Goal: Task Accomplishment & Management: Complete application form

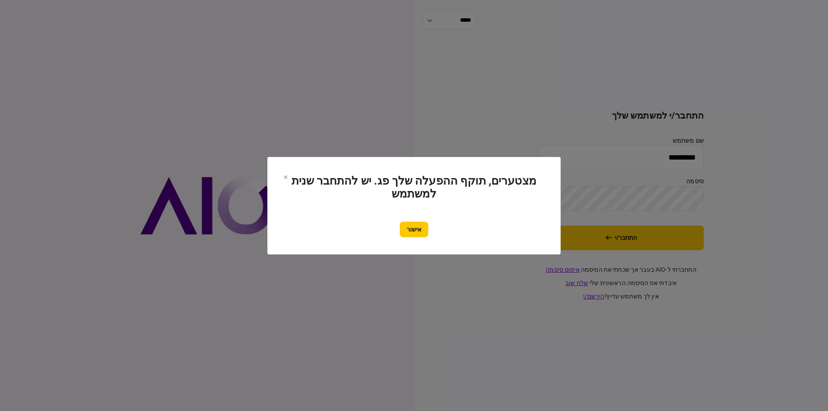
click at [416, 235] on button "אישור" at bounding box center [414, 230] width 28 height 16
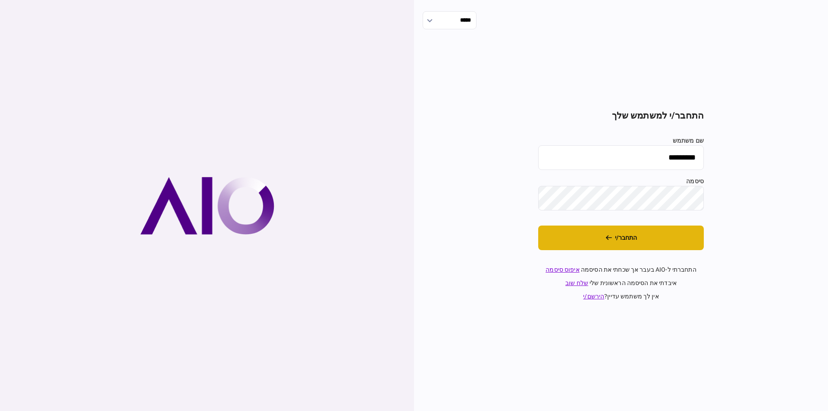
click at [611, 237] on icon "התחבר/י" at bounding box center [609, 238] width 6 height 6
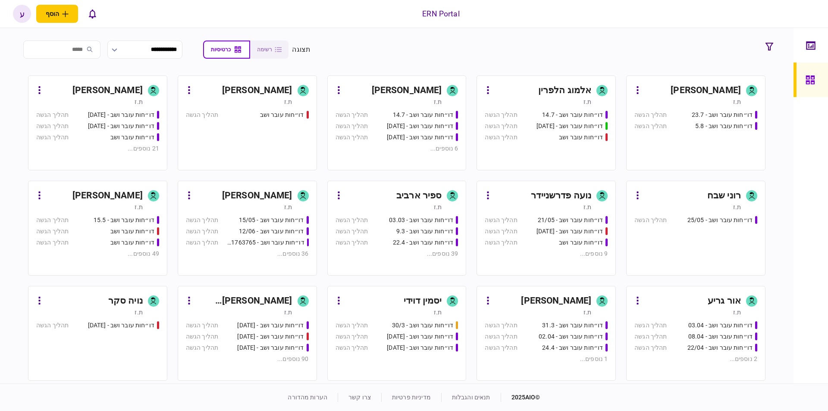
click at [91, 195] on div "[PERSON_NAME]" at bounding box center [94, 196] width 97 height 14
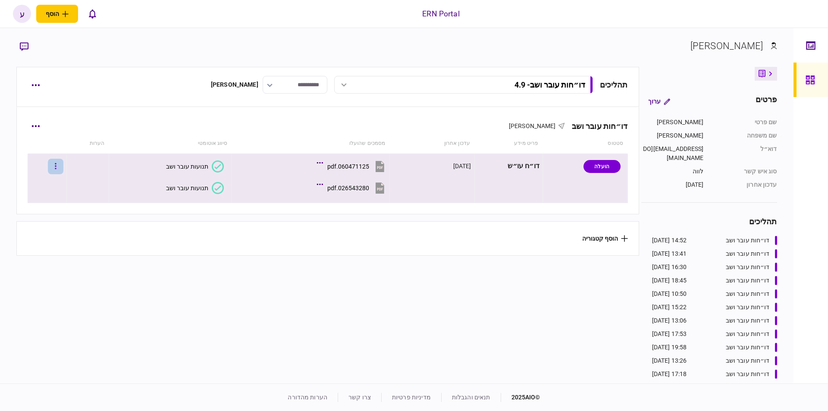
click at [60, 164] on button "button" at bounding box center [56, 167] width 16 height 16
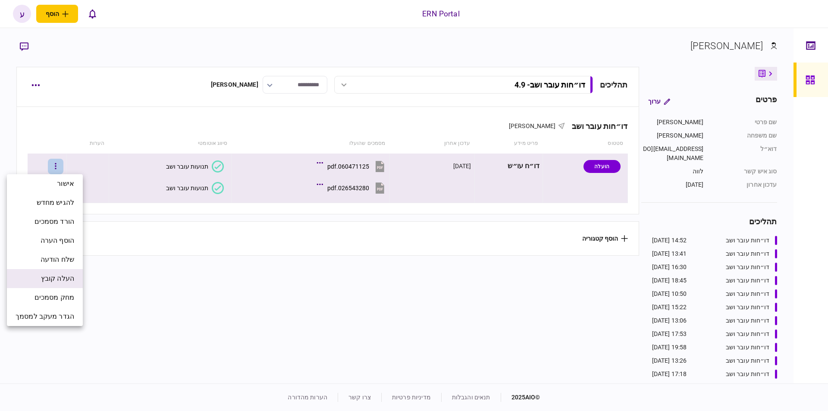
click at [66, 280] on span "העלה קובץ" at bounding box center [57, 279] width 33 height 10
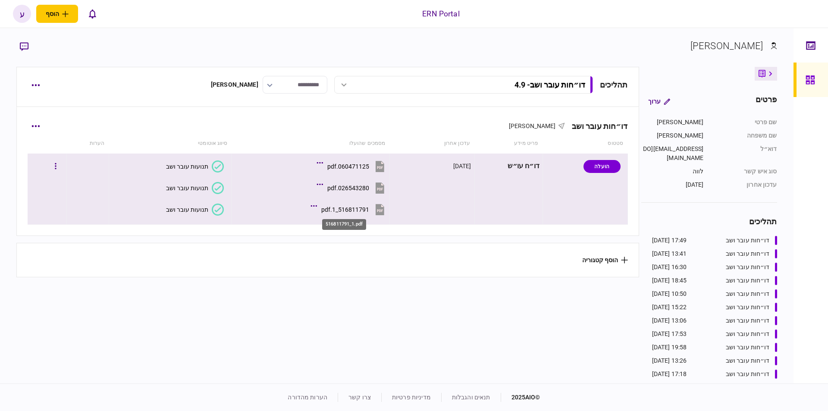
click at [331, 212] on div "516811791_1.pdf" at bounding box center [345, 209] width 48 height 7
click at [200, 205] on button "תנועות עובר ושב" at bounding box center [195, 210] width 58 height 12
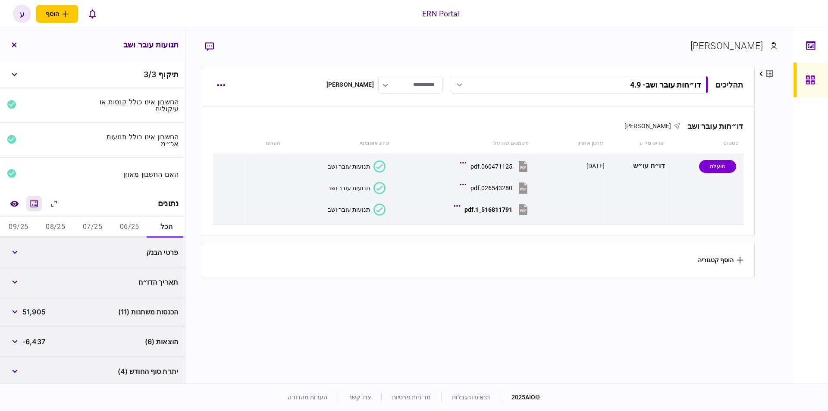
click at [36, 199] on icon "מחשבון" at bounding box center [34, 203] width 10 height 10
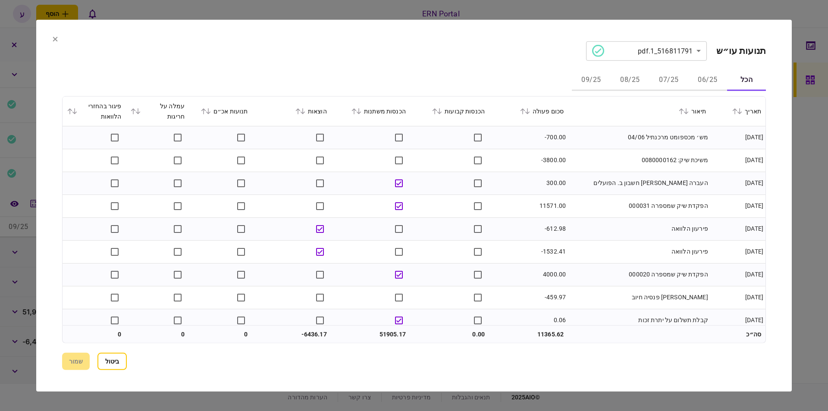
click at [706, 75] on button "06/25" at bounding box center [708, 80] width 39 height 21
click at [530, 112] on icon at bounding box center [527, 111] width 5 height 6
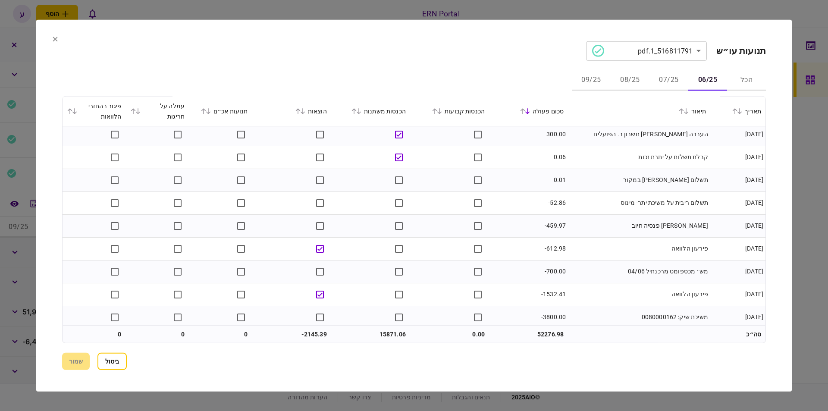
scroll to position [54, 0]
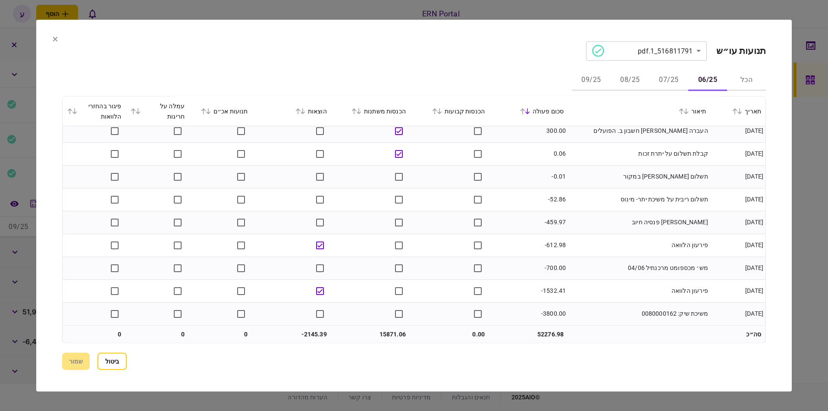
click at [668, 80] on button "07/25" at bounding box center [669, 80] width 39 height 21
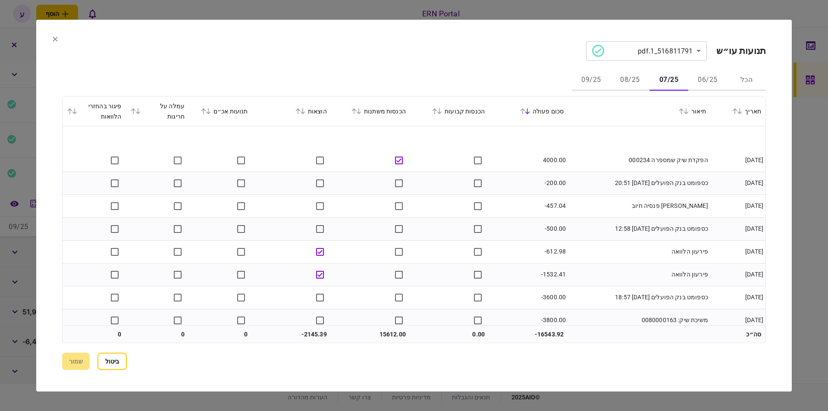
scroll to position [31, 0]
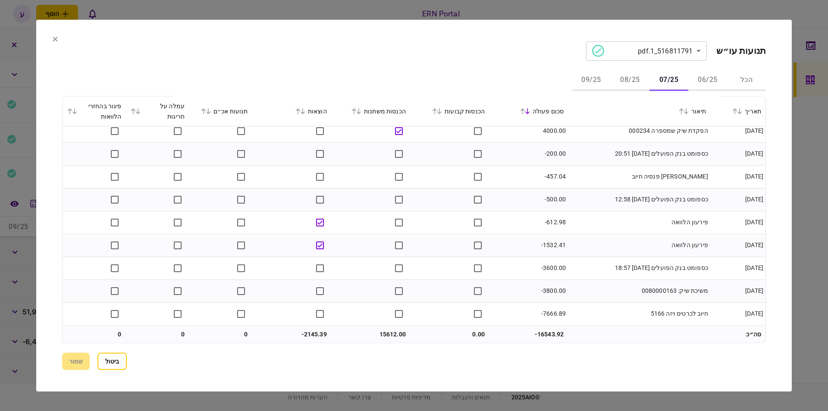
click at [627, 84] on button "08/25" at bounding box center [630, 80] width 39 height 21
click at [595, 83] on button "09/25" at bounding box center [591, 80] width 39 height 21
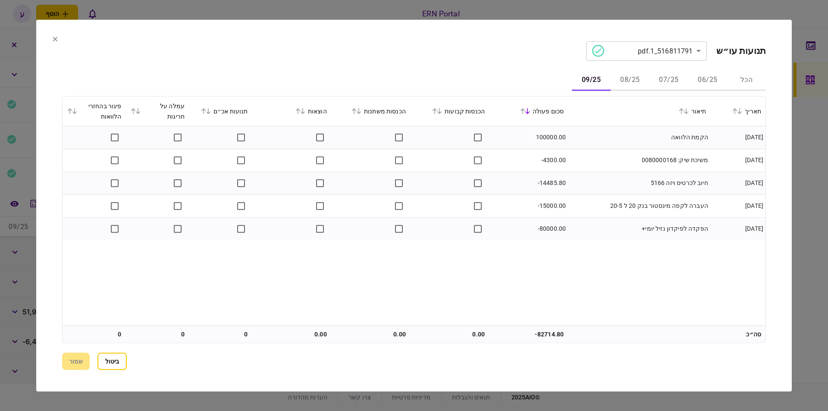
click at [52, 37] on section "**********" at bounding box center [414, 205] width 756 height 372
drag, startPoint x: 56, startPoint y: 47, endPoint x: 59, endPoint y: 40, distance: 7.9
click at [57, 45] on section "**********" at bounding box center [414, 205] width 756 height 372
click at [59, 40] on section "**********" at bounding box center [414, 205] width 756 height 372
click at [55, 38] on icon at bounding box center [55, 38] width 5 height 5
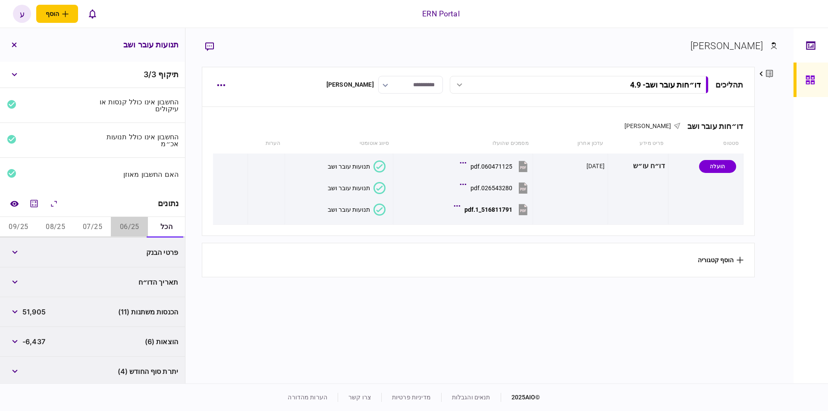
click at [123, 232] on button "06/25" at bounding box center [129, 227] width 37 height 21
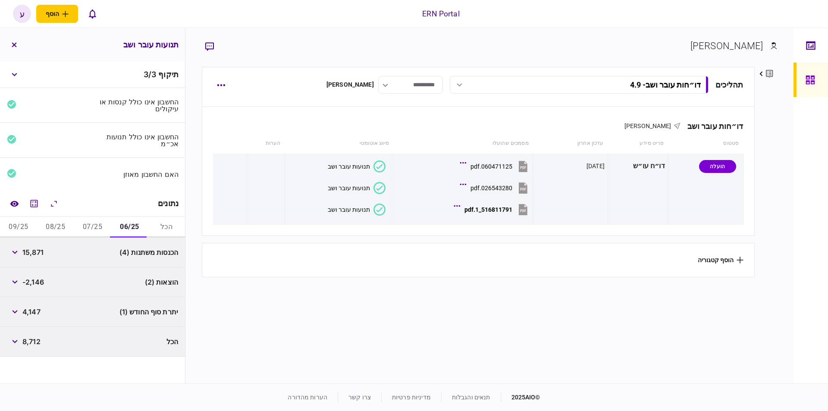
click at [38, 245] on div "15,871" at bounding box center [25, 253] width 37 height 16
click at [36, 254] on span "15,871" at bounding box center [32, 252] width 21 height 10
click at [38, 279] on span "-2,146" at bounding box center [33, 282] width 22 height 10
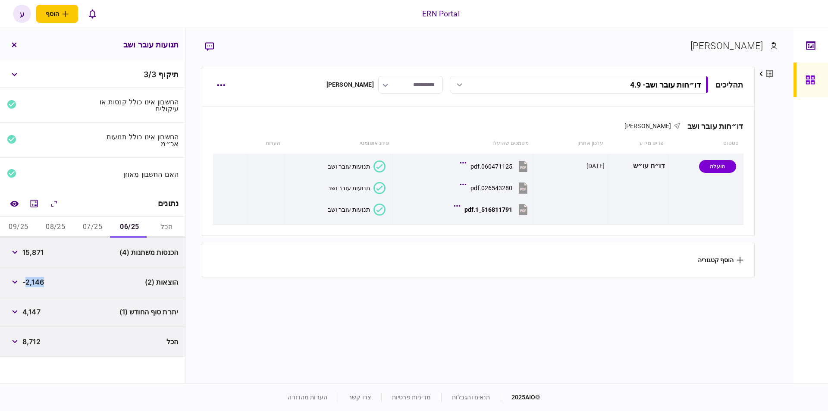
click at [38, 279] on span "-2,146" at bounding box center [33, 282] width 22 height 10
copy span "2,146"
click at [36, 313] on span "4,147" at bounding box center [31, 312] width 18 height 10
click at [34, 312] on span "4,147" at bounding box center [31, 312] width 18 height 10
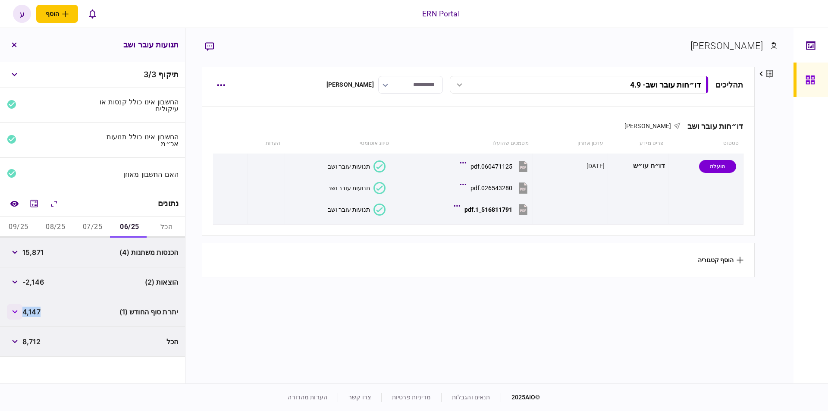
copy span "4,147"
click at [85, 224] on button "07/25" at bounding box center [92, 227] width 37 height 21
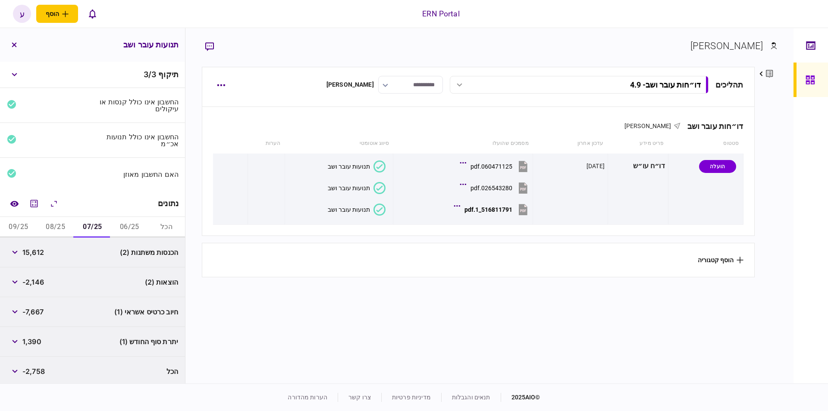
click at [39, 251] on span "15,612" at bounding box center [33, 252] width 22 height 10
copy span "15,612"
click at [37, 279] on span "-2,146" at bounding box center [33, 282] width 22 height 10
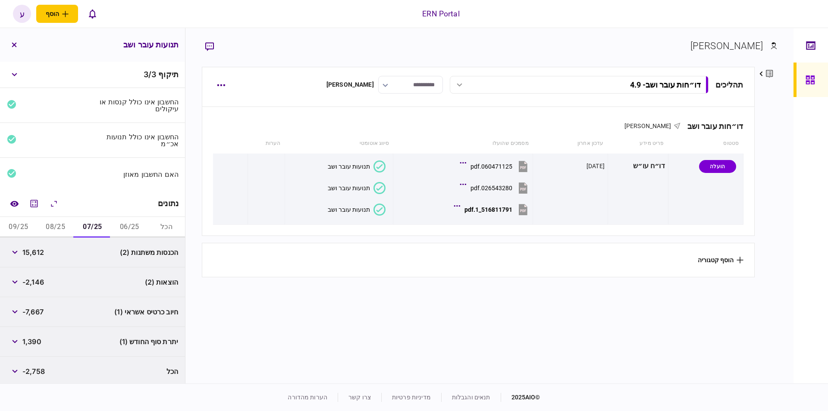
click at [42, 249] on span "15,612" at bounding box center [33, 252] width 22 height 10
copy span "15,612"
click at [44, 278] on span "-2,146" at bounding box center [33, 282] width 22 height 10
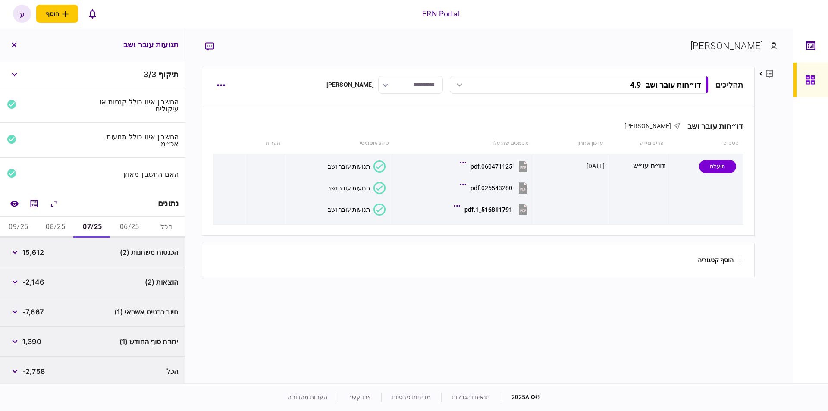
click at [44, 278] on span "-2,146" at bounding box center [33, 282] width 22 height 10
click at [27, 278] on span "-2,146" at bounding box center [33, 282] width 22 height 10
click at [35, 281] on span "-2,146" at bounding box center [33, 282] width 22 height 10
copy span "2,146"
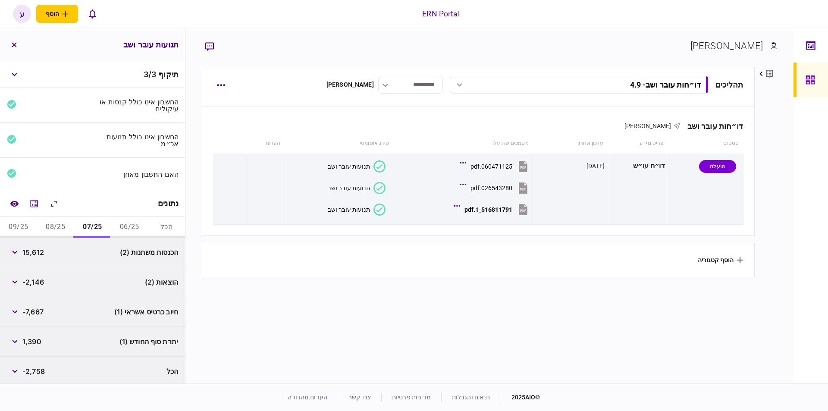
click at [33, 339] on span "1,390" at bounding box center [31, 342] width 19 height 10
copy span "1,390"
click at [57, 226] on button "08/25" at bounding box center [55, 227] width 37 height 21
click at [118, 224] on button "06/25" at bounding box center [129, 227] width 37 height 21
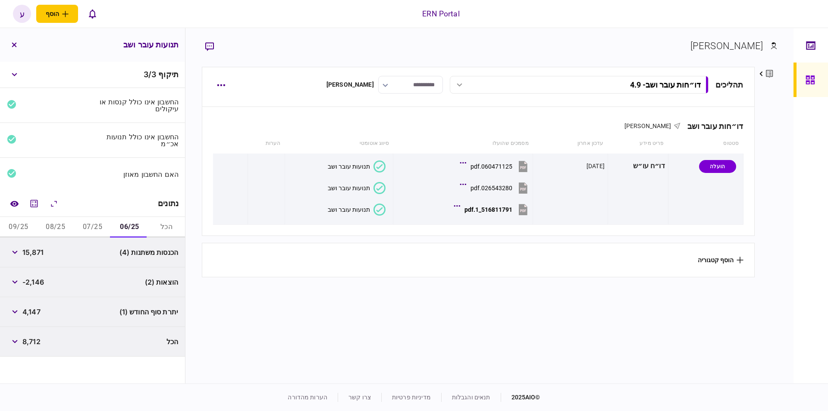
click at [37, 249] on span "15,871" at bounding box center [32, 252] width 21 height 10
copy span "15,871"
click at [37, 290] on div "הוצאות (2) -2,146" at bounding box center [92, 283] width 185 height 30
click at [37, 285] on span "-2,146" at bounding box center [33, 282] width 22 height 10
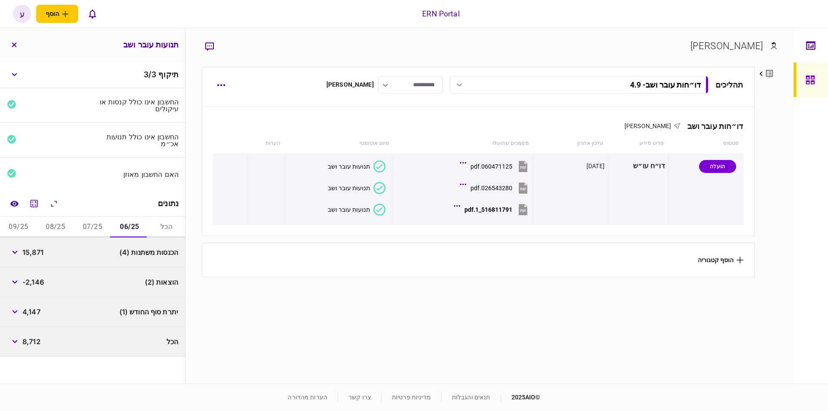
click at [36, 309] on span "4,147" at bounding box center [31, 312] width 18 height 10
click at [35, 305] on div "4,147" at bounding box center [24, 312] width 34 height 16
click at [35, 309] on span "4,147" at bounding box center [31, 312] width 18 height 10
copy span "4,147"
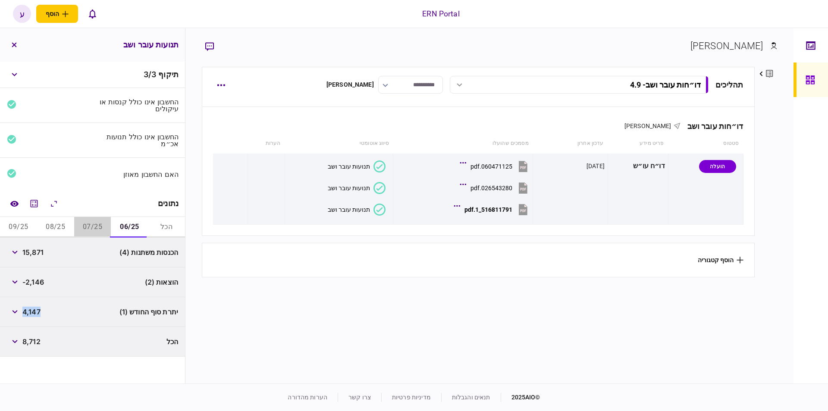
drag, startPoint x: 91, startPoint y: 225, endPoint x: 51, endPoint y: 249, distance: 46.4
click at [91, 226] on button "07/25" at bounding box center [92, 227] width 37 height 21
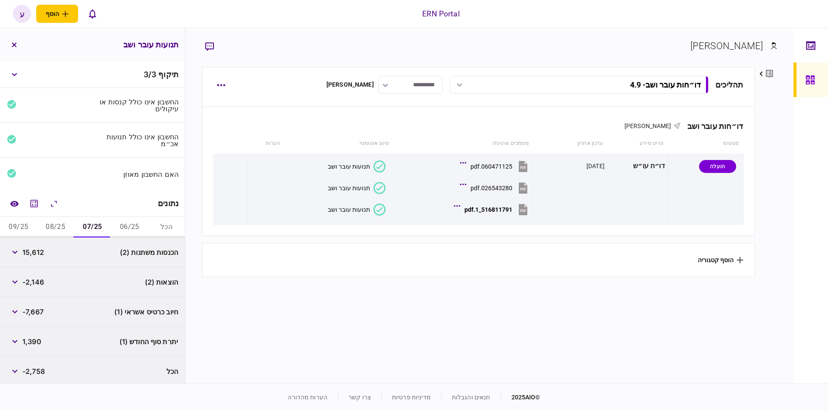
click at [35, 249] on span "15,612" at bounding box center [33, 252] width 22 height 10
click at [36, 249] on span "15,612" at bounding box center [33, 252] width 22 height 10
copy span "15,612"
click at [38, 280] on span "-2,146" at bounding box center [33, 282] width 22 height 10
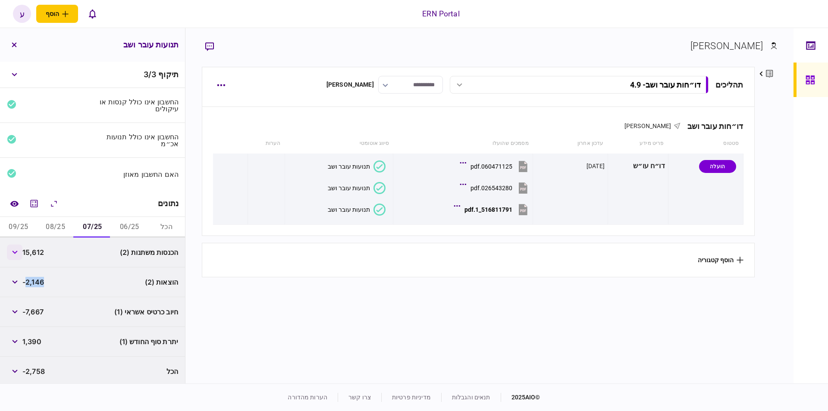
copy span "2,146"
click at [29, 337] on span "1,390" at bounding box center [31, 342] width 19 height 10
click at [70, 224] on button "08/25" at bounding box center [55, 227] width 37 height 21
click at [46, 245] on div "20,422" at bounding box center [27, 253] width 41 height 16
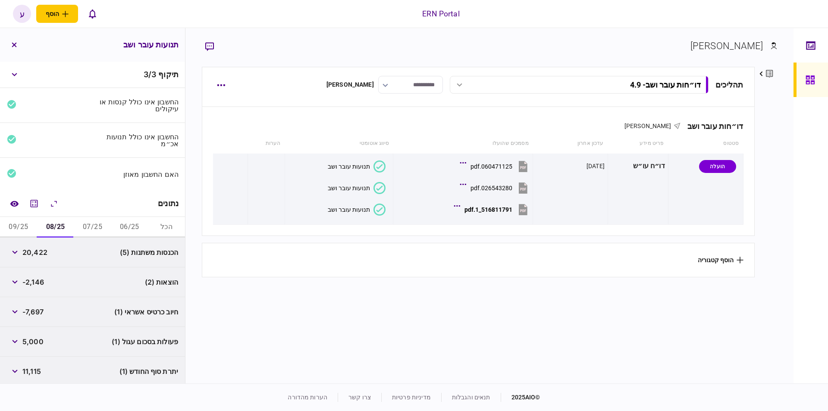
click at [41, 249] on span "20,422" at bounding box center [34, 252] width 25 height 10
click at [43, 277] on span "-2,146" at bounding box center [33, 282] width 22 height 10
click at [39, 361] on div "יתרת סוף החודש (1) 11,115" at bounding box center [92, 372] width 185 height 30
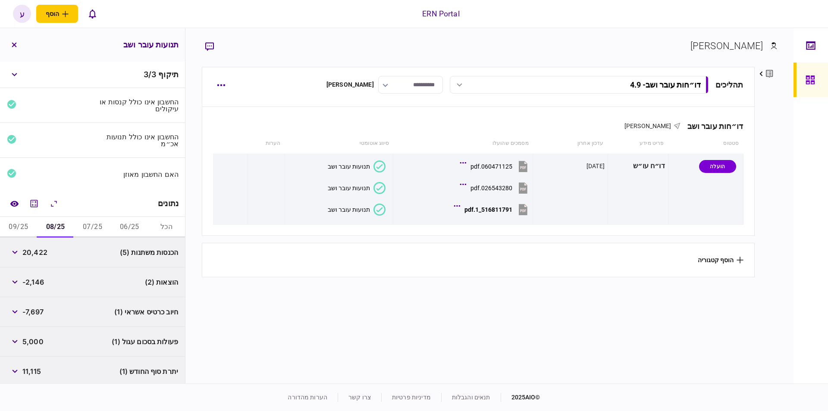
click at [36, 364] on div "11,115" at bounding box center [24, 372] width 34 height 16
click at [35, 364] on div "11,115" at bounding box center [24, 372] width 34 height 16
click at [37, 366] on span "11,115" at bounding box center [31, 371] width 19 height 10
click at [11, 224] on button "09/25" at bounding box center [18, 227] width 37 height 21
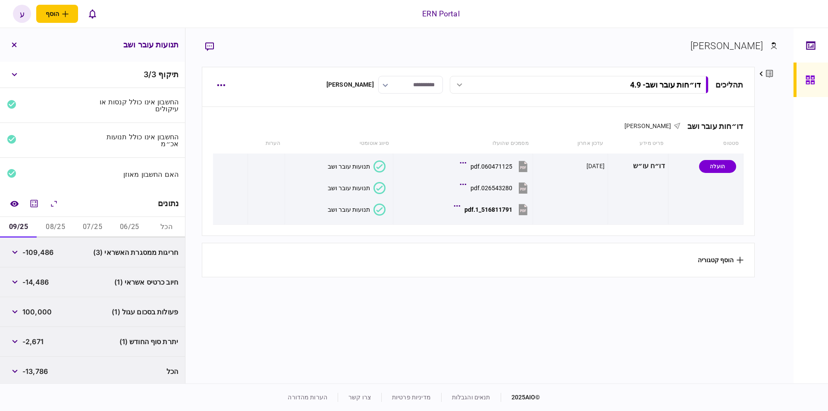
click at [31, 338] on span "-2,671" at bounding box center [32, 342] width 21 height 10
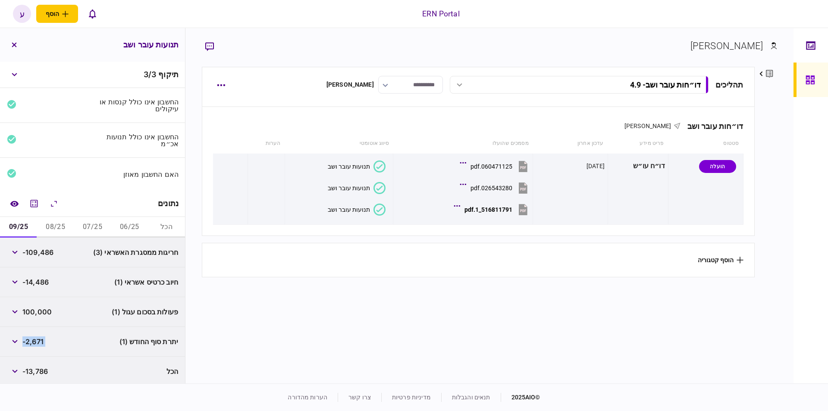
drag, startPoint x: 76, startPoint y: 226, endPoint x: 72, endPoint y: 225, distance: 4.3
click at [76, 225] on button "07/25" at bounding box center [92, 227] width 37 height 21
click at [20, 281] on button "button" at bounding box center [15, 282] width 16 height 16
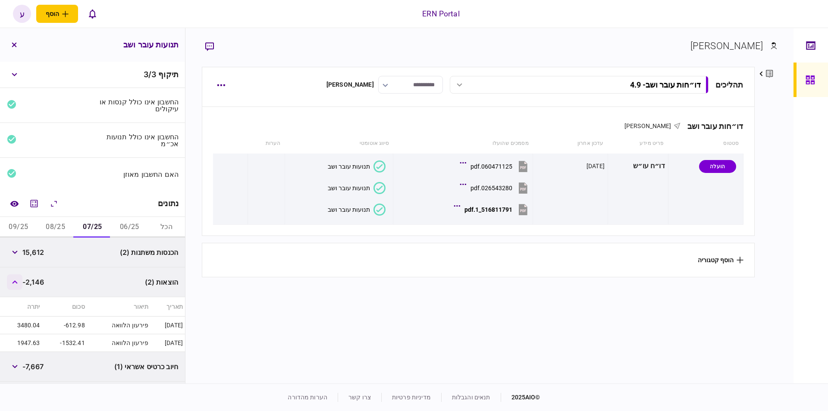
click at [19, 281] on button "button" at bounding box center [15, 282] width 16 height 16
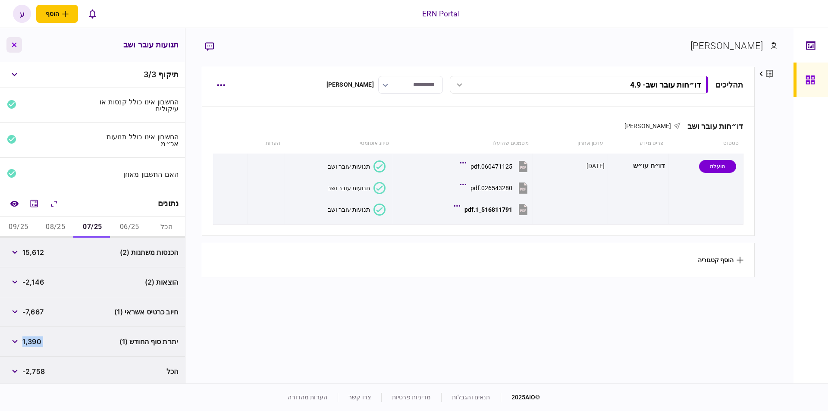
click at [19, 43] on button "button" at bounding box center [14, 45] width 16 height 16
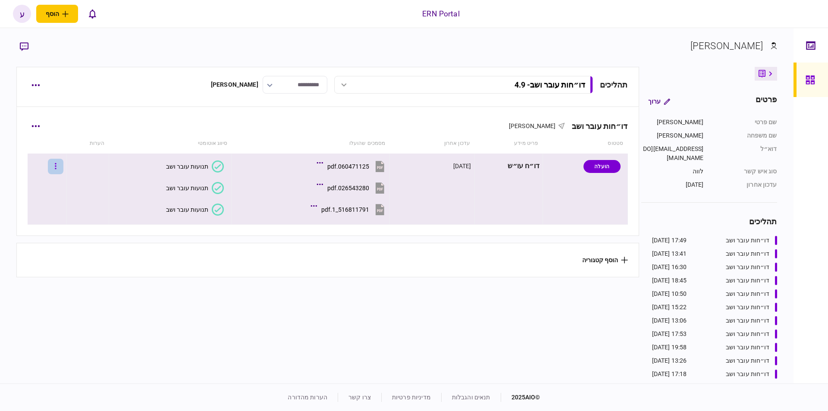
click at [63, 164] on button "button" at bounding box center [56, 167] width 16 height 16
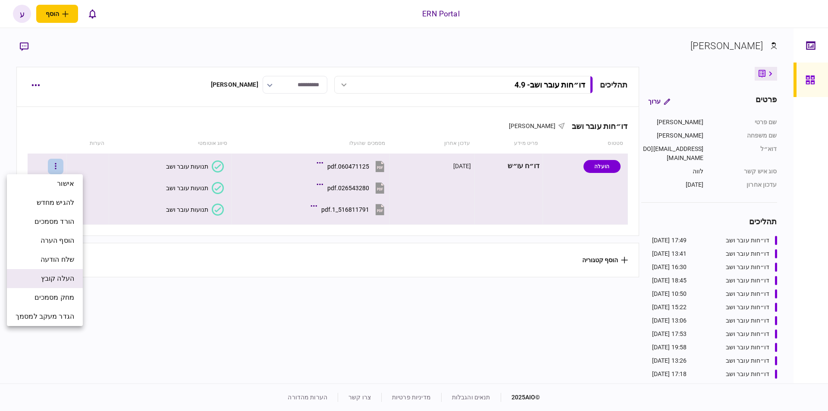
click at [59, 278] on span "העלה קובץ" at bounding box center [57, 279] width 33 height 10
